Goal: Find specific page/section: Find specific page/section

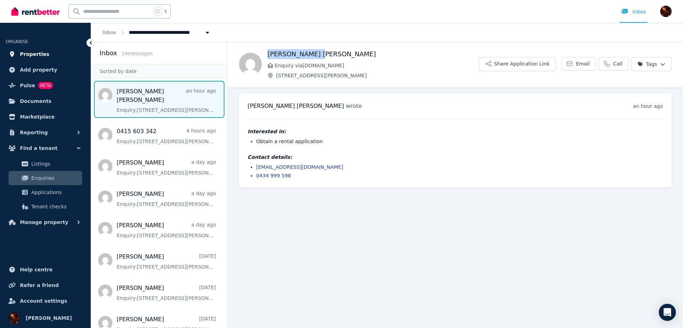
click at [31, 56] on span "Properties" at bounding box center [35, 54] width 30 height 9
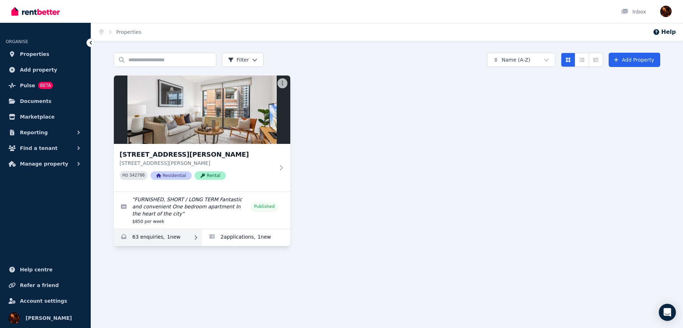
click at [178, 240] on link "Enquiries for 7/37-51 Foster Street, Surry Hills" at bounding box center [158, 237] width 88 height 17
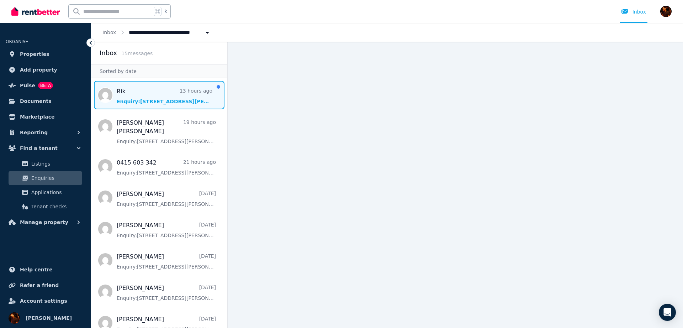
click at [186, 101] on span "Message list" at bounding box center [159, 95] width 136 height 28
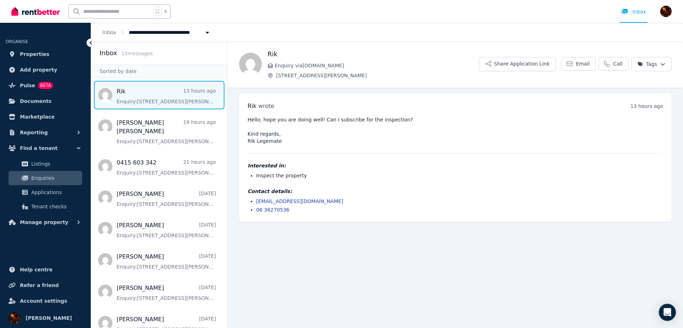
click at [273, 55] on h1 "Rik" at bounding box center [373, 54] width 211 height 10
copy h1 "Rik"
